Goal: Transaction & Acquisition: Purchase product/service

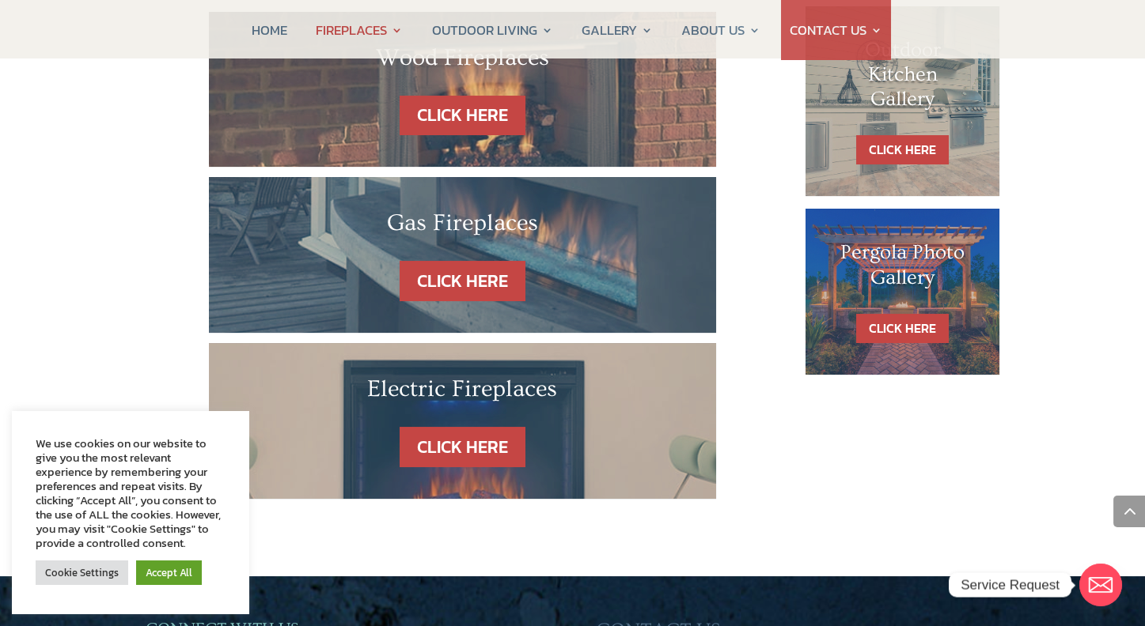
scroll to position [1001, 0]
click at [491, 427] on link "CLICK HERE" at bounding box center [462, 447] width 138 height 40
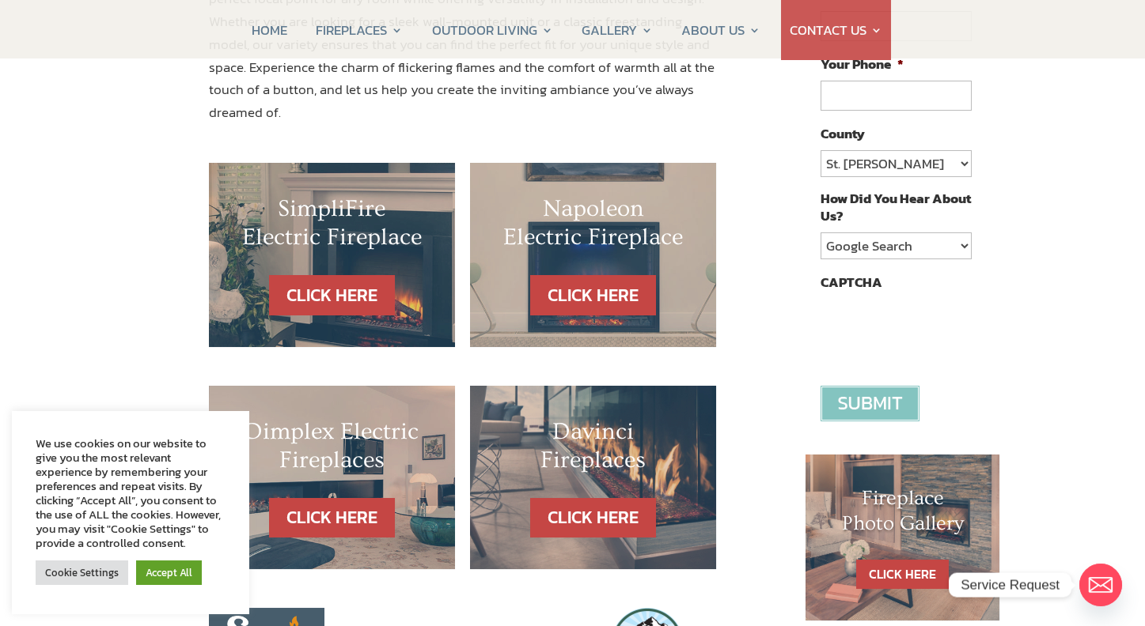
scroll to position [422, 0]
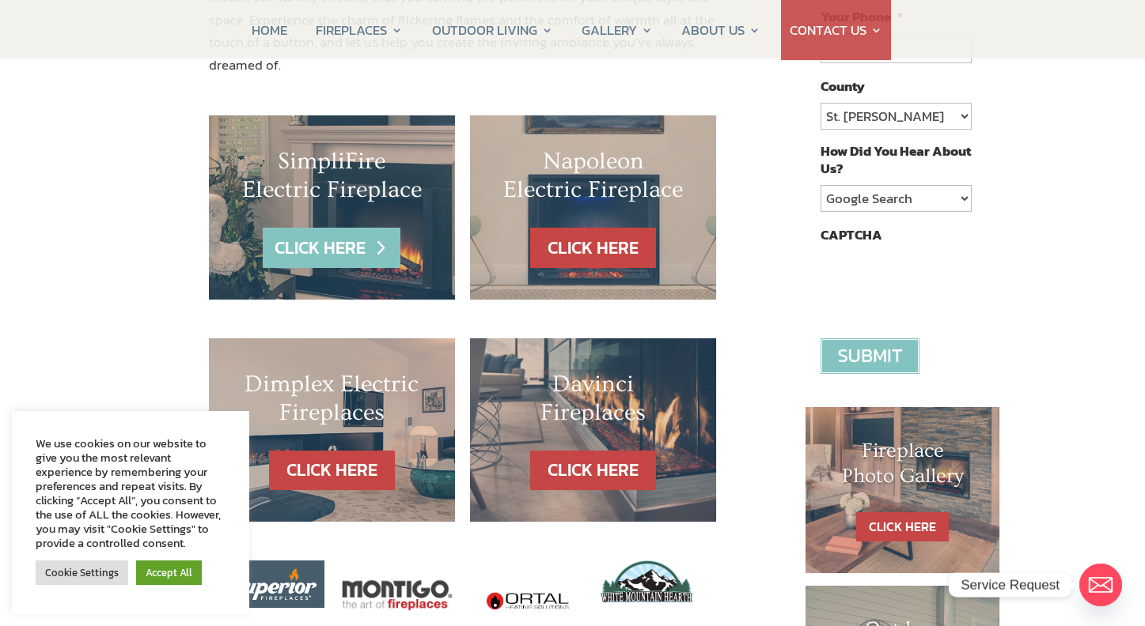
click at [332, 229] on link "CLICK HERE" at bounding box center [332, 248] width 138 height 40
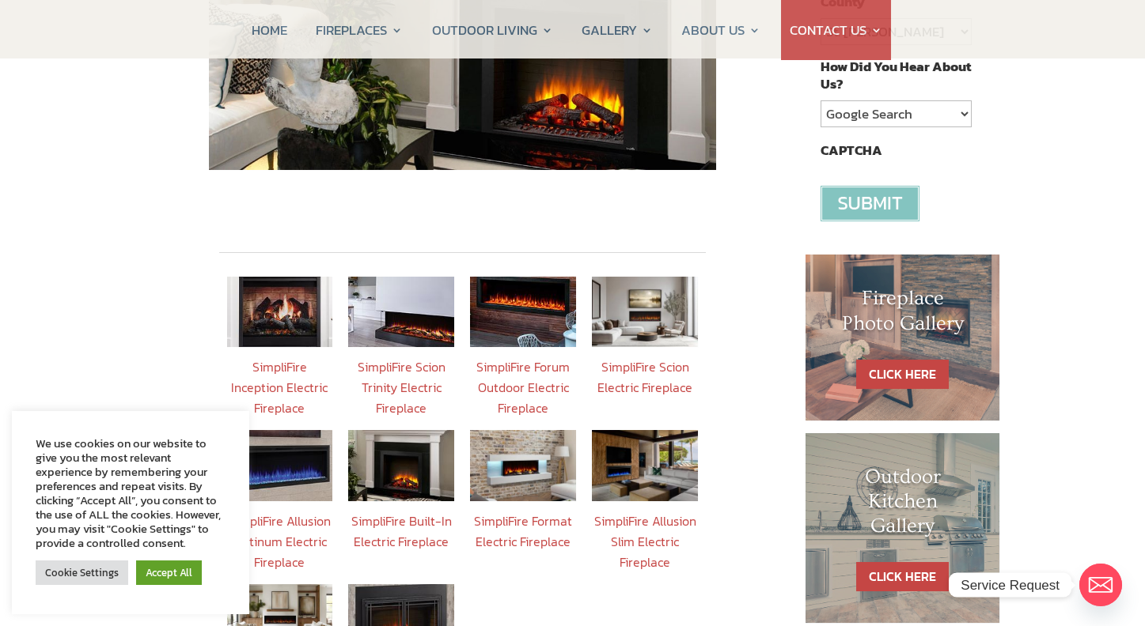
scroll to position [580, 0]
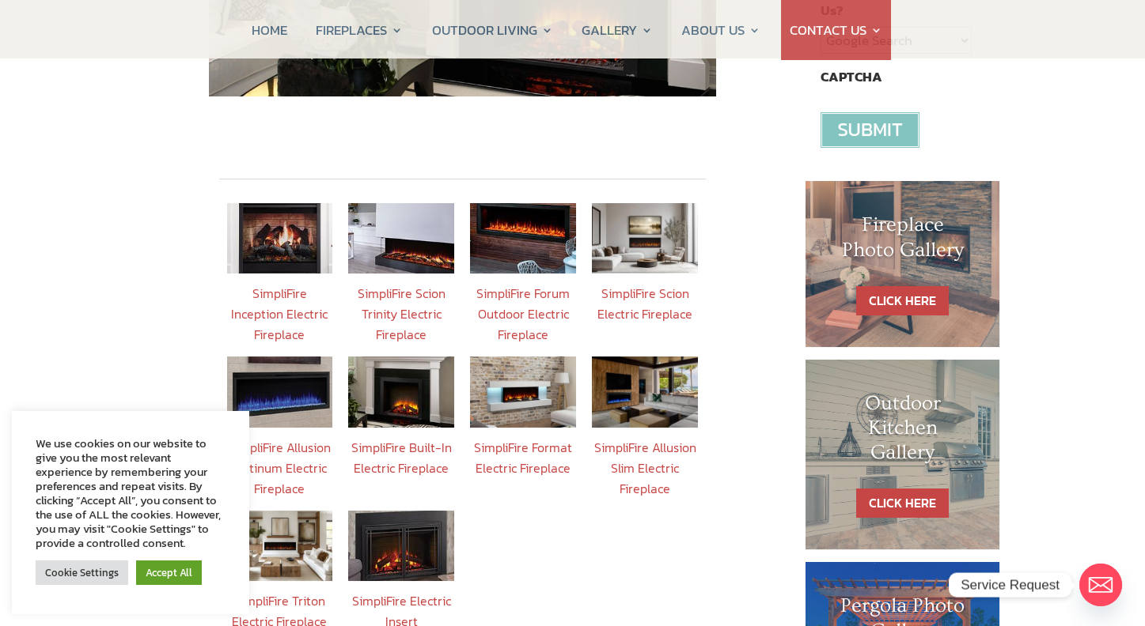
click at [413, 517] on img at bounding box center [401, 546] width 106 height 70
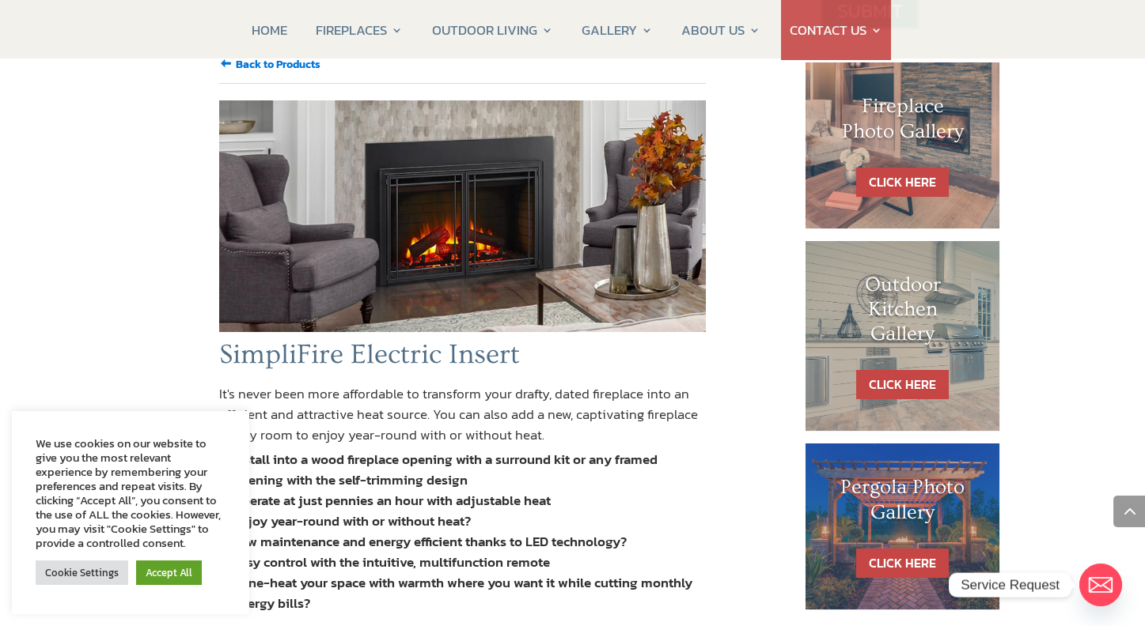
scroll to position [633, 0]
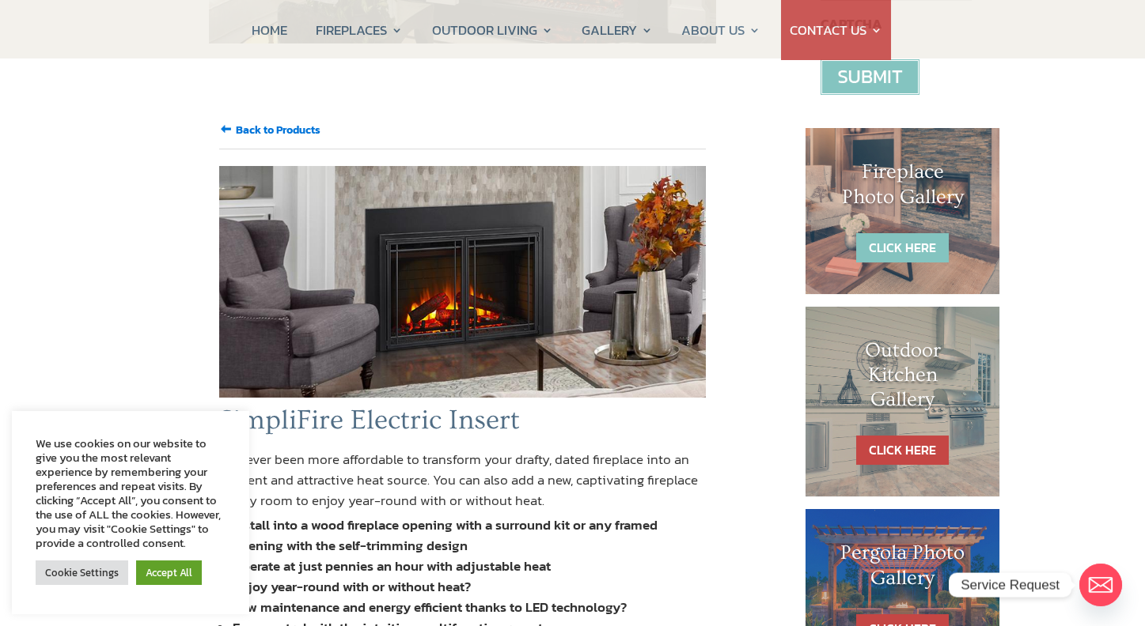
click at [902, 235] on link "CLICK HERE" at bounding box center [902, 247] width 93 height 29
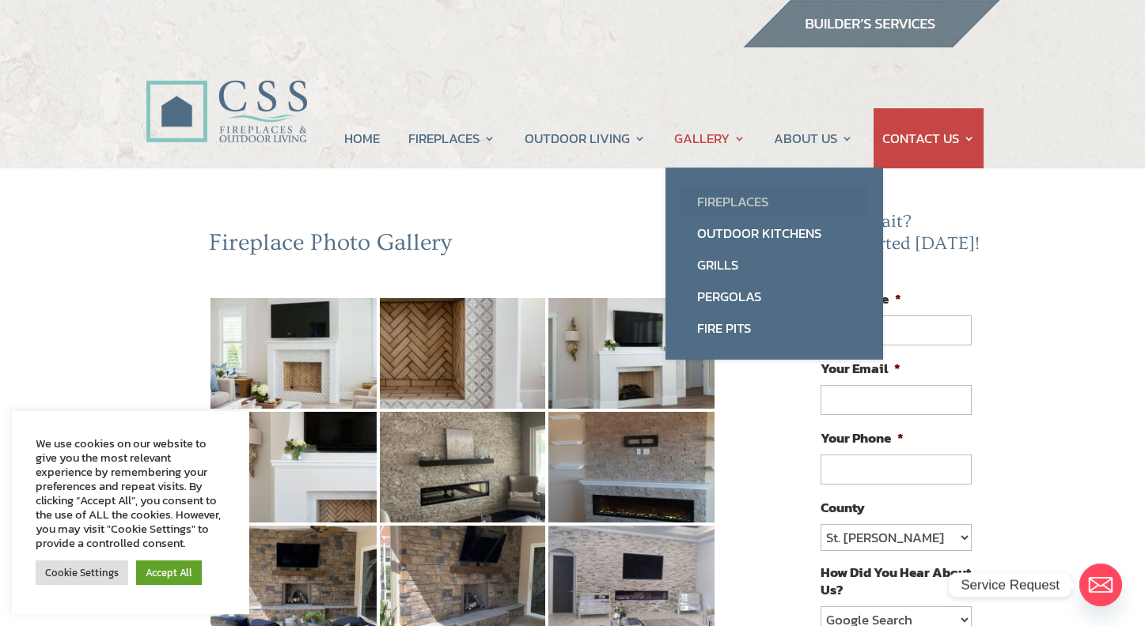
click at [728, 203] on link "Fireplaces" at bounding box center [774, 202] width 186 height 32
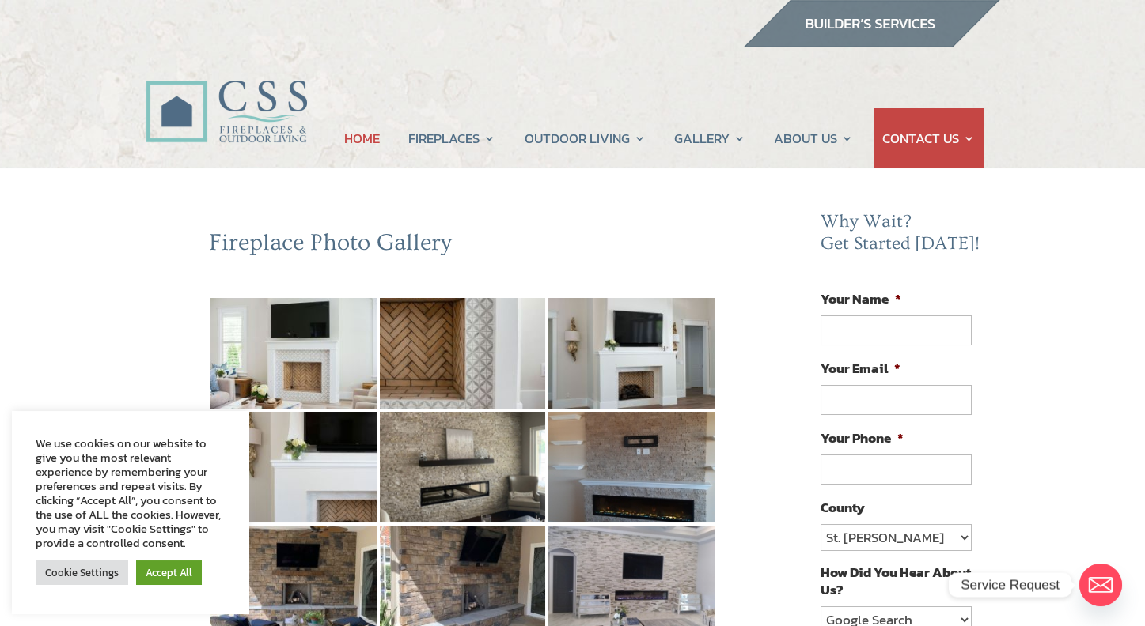
click at [361, 138] on link "HOME" at bounding box center [362, 138] width 36 height 60
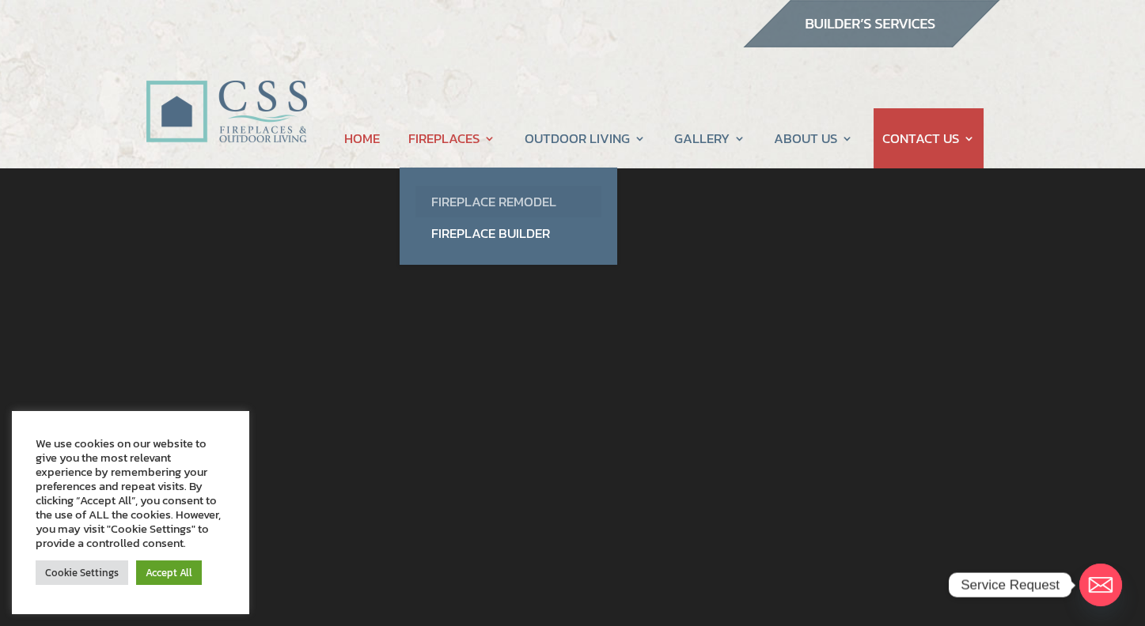
click at [471, 200] on link "Fireplace Remodel" at bounding box center [508, 202] width 186 height 32
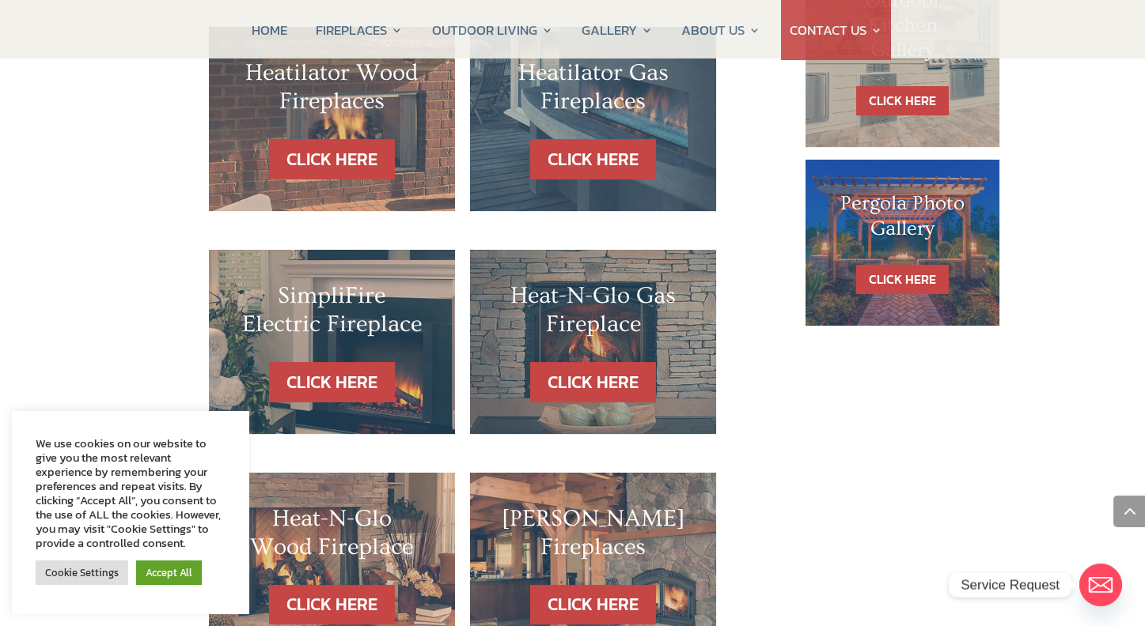
scroll to position [1107, 0]
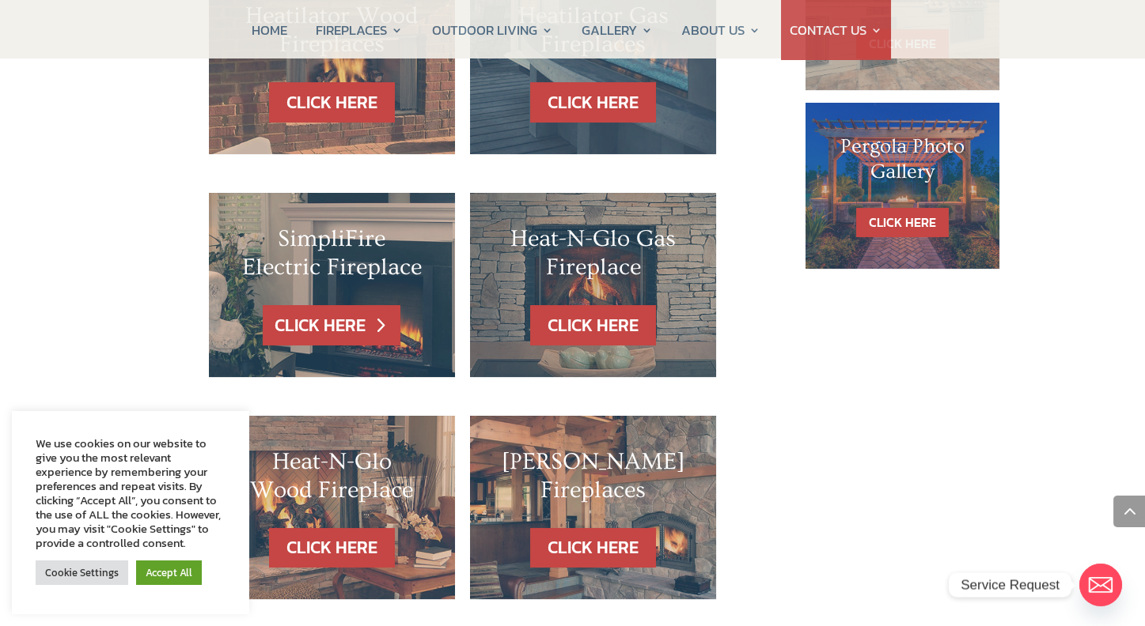
click at [307, 305] on link "CLICK HERE" at bounding box center [332, 325] width 138 height 40
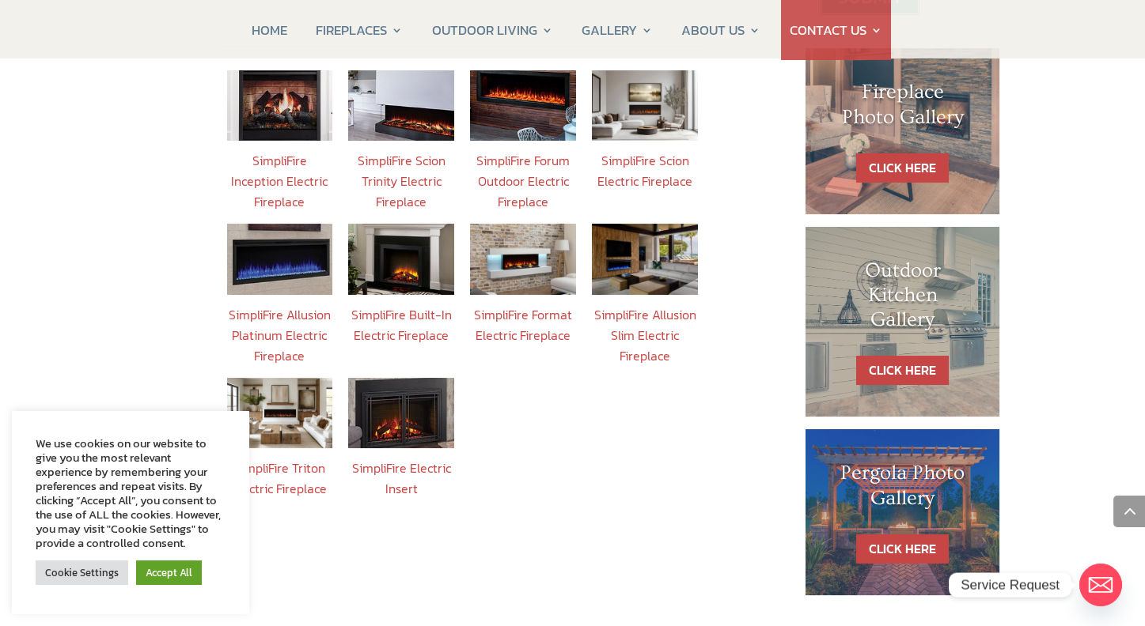
scroll to position [685, 0]
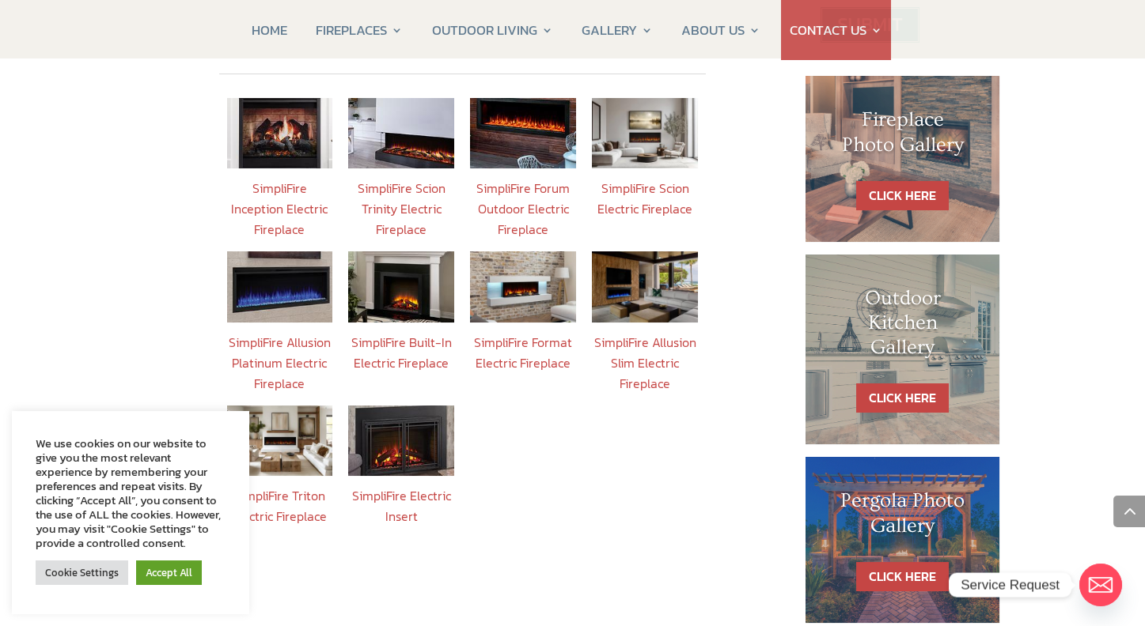
click at [405, 412] on img at bounding box center [401, 441] width 106 height 70
